Goal: Task Accomplishment & Management: Manage account settings

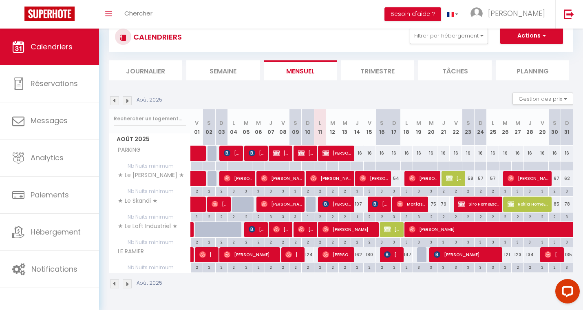
scroll to position [29, 0]
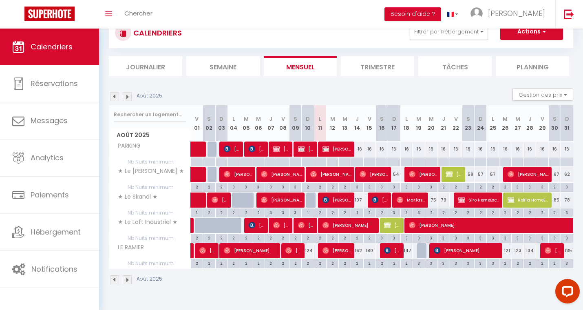
click at [564, 188] on div "3" at bounding box center [567, 187] width 12 height 8
type input "3"
type input "Dim 31 Août 2025"
type input "Lun 01 Septembre 2025"
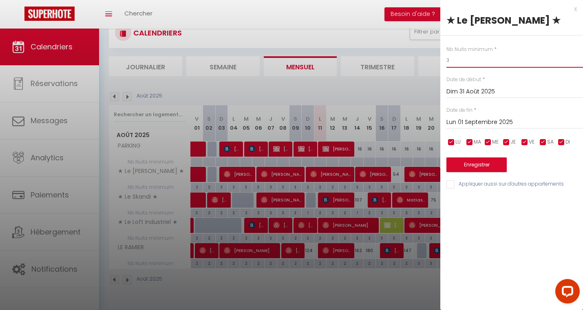
click at [484, 59] on input "3" at bounding box center [514, 60] width 136 height 15
type input "2"
click at [473, 165] on button "Enregistrer" at bounding box center [476, 164] width 60 height 15
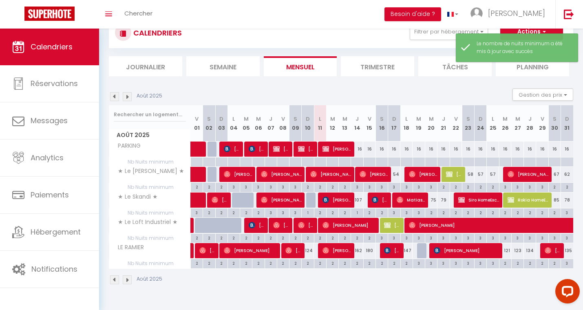
click at [563, 211] on div "3" at bounding box center [567, 212] width 12 height 8
type input "3"
type input "Dim 31 Août 2025"
type input "Lun 01 Septembre 2025"
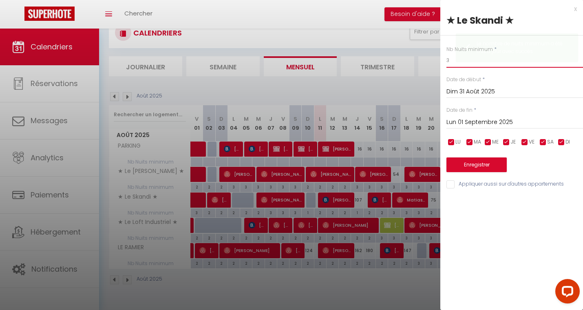
click at [489, 62] on input "3" at bounding box center [514, 60] width 136 height 15
type input "2"
click at [473, 160] on button "Enregistrer" at bounding box center [476, 164] width 60 height 15
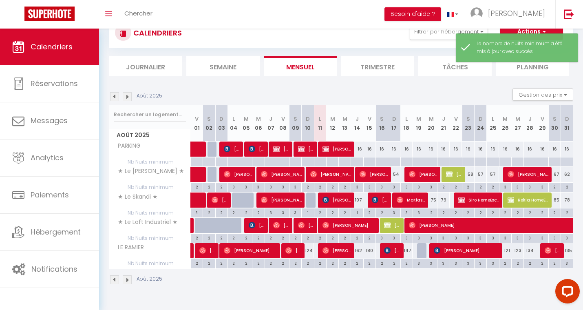
click at [395, 178] on div "54" at bounding box center [394, 174] width 12 height 15
type input "54"
type input "Dim 17 Août 2025"
type input "Lun 18 Août 2025"
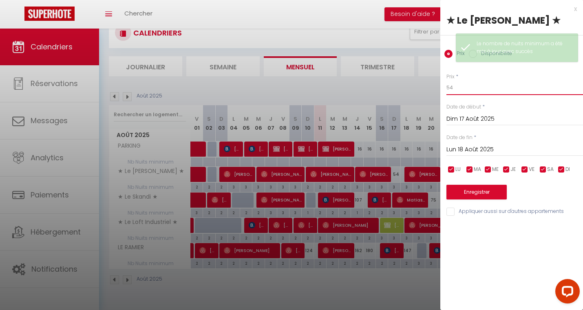
click at [480, 84] on input "54" at bounding box center [514, 87] width 136 height 15
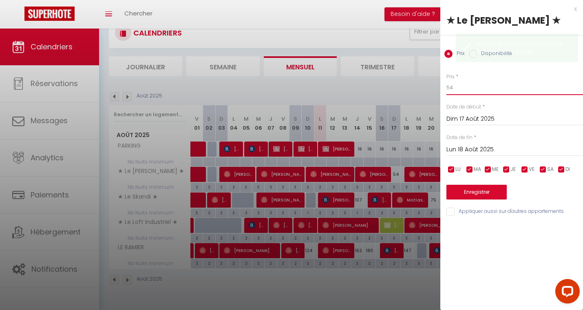
click at [480, 84] on input "54" at bounding box center [514, 87] width 136 height 15
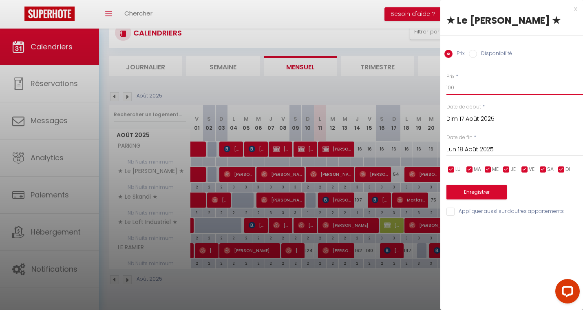
type input "100"
click at [478, 189] on button "Enregistrer" at bounding box center [476, 192] width 60 height 15
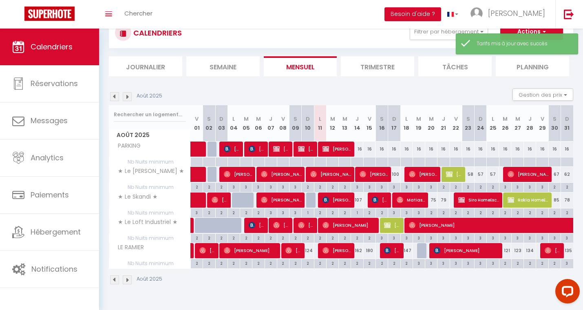
click at [394, 186] on div "3" at bounding box center [394, 187] width 12 height 8
type input "3"
type input "Dim 17 Août 2025"
type input "Lun 18 Août 2025"
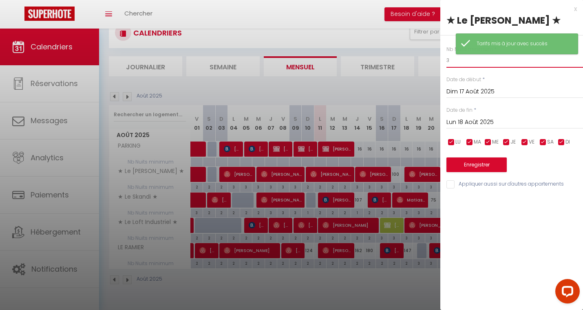
click at [474, 62] on input "3" at bounding box center [514, 60] width 136 height 15
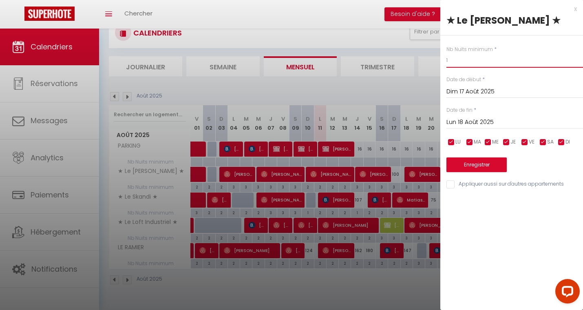
type input "1"
click at [465, 165] on button "Enregistrer" at bounding box center [476, 164] width 60 height 15
